Goal: Obtain resource: Obtain resource

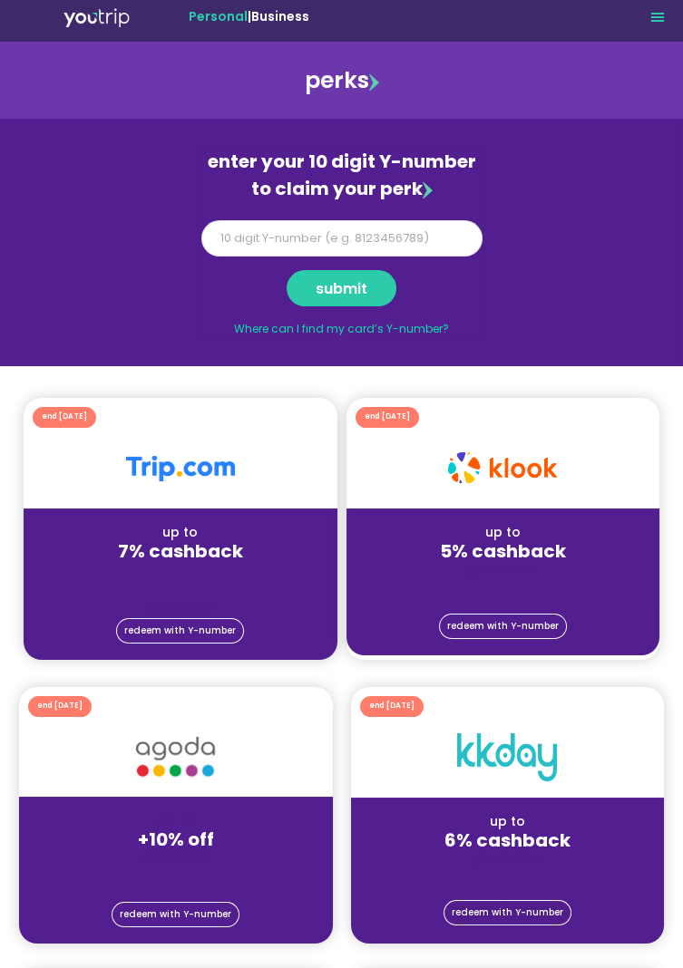
click at [226, 234] on input "Y Number" at bounding box center [341, 238] width 281 height 36
type input "8148304837"
click at [345, 292] on span "submit" at bounding box center [342, 289] width 52 height 8
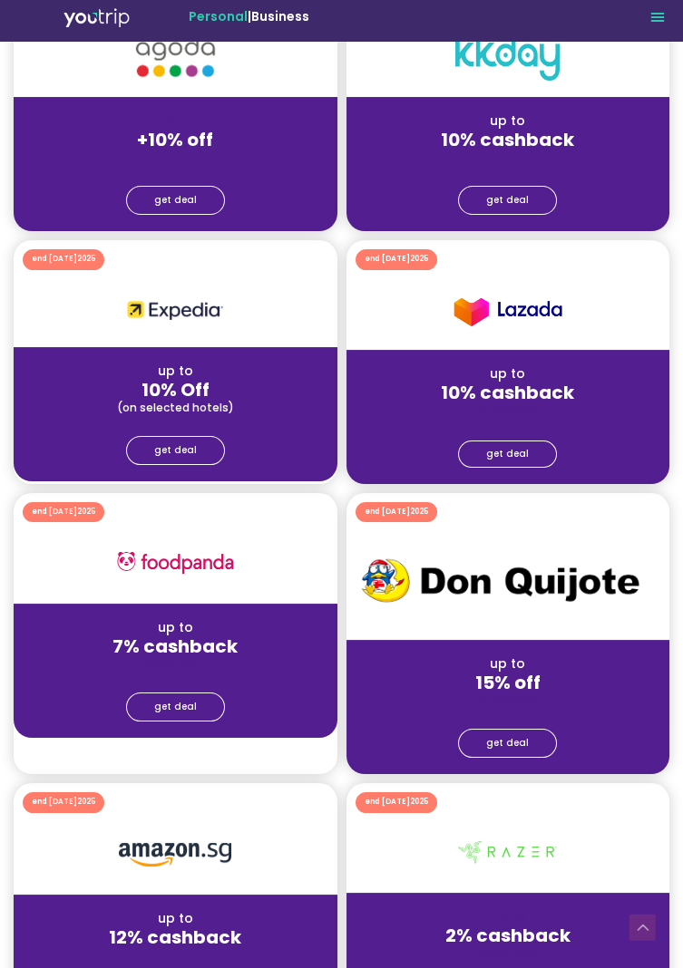
scroll to position [358, 0]
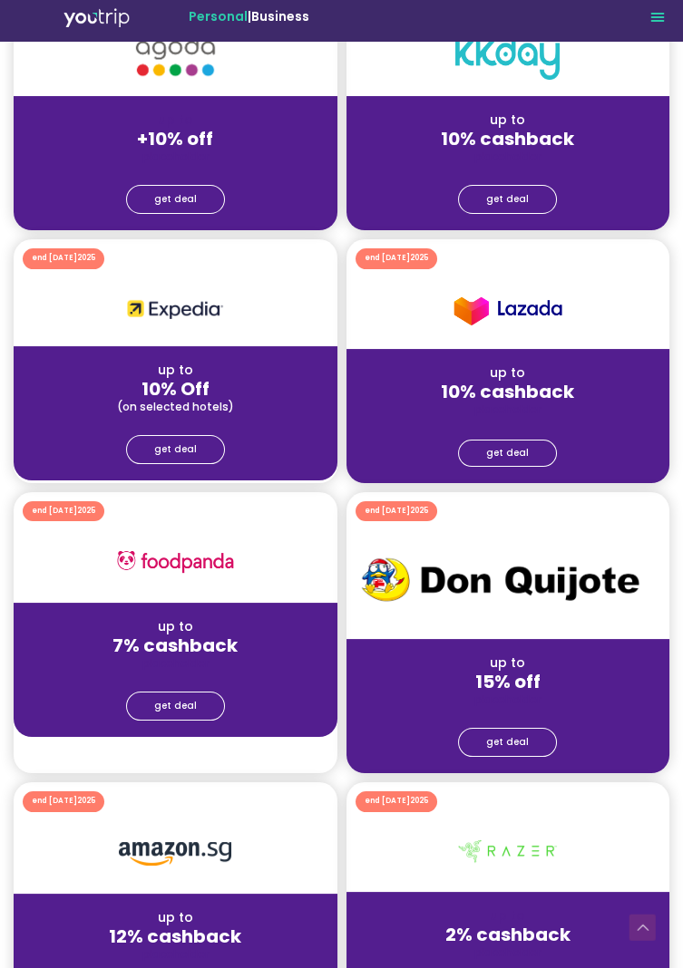
click at [497, 454] on span "get deal" at bounding box center [507, 453] width 43 height 7
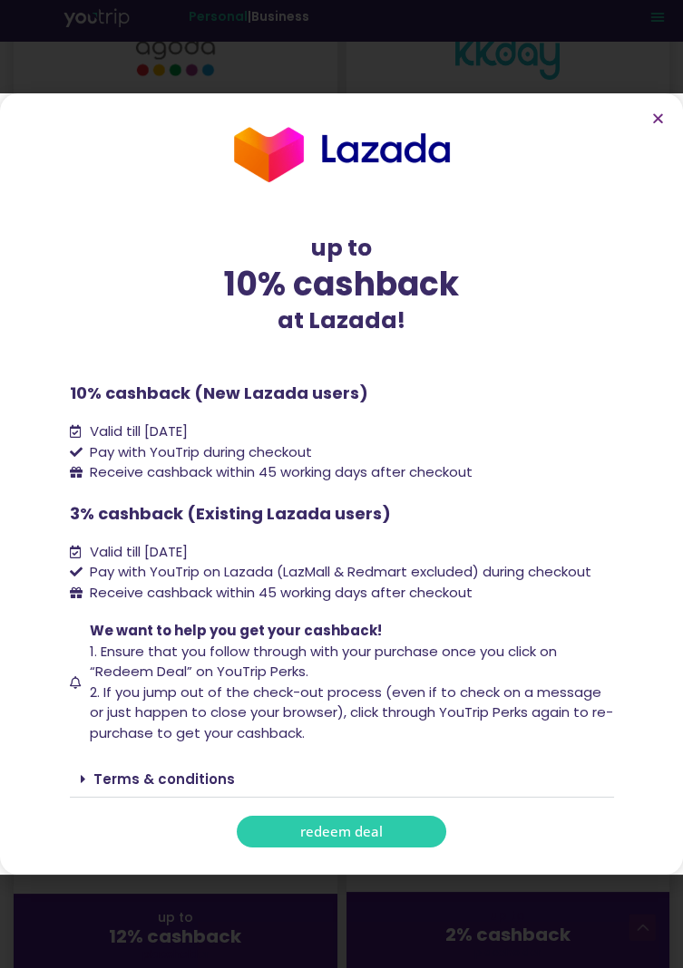
click at [309, 839] on span "redeem deal" at bounding box center [341, 832] width 83 height 14
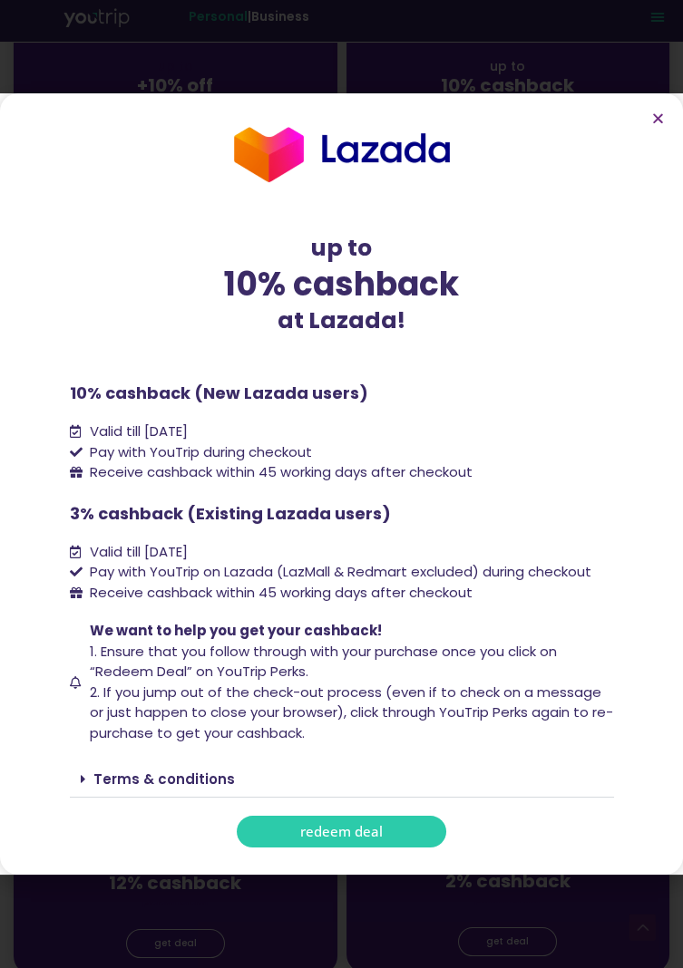
scroll to position [416, 0]
click at [327, 839] on span "redeem deal" at bounding box center [341, 832] width 83 height 14
